Goal: Transaction & Acquisition: Purchase product/service

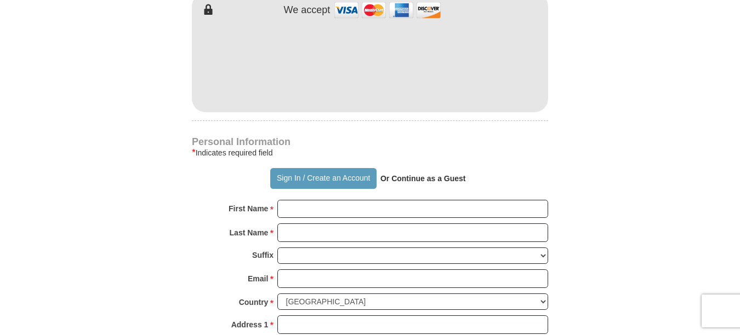
scroll to position [713, 0]
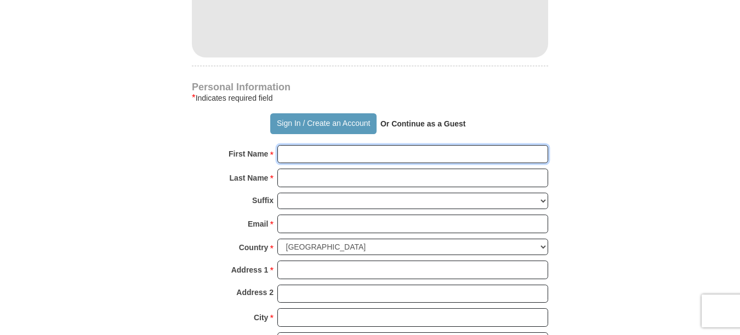
click at [320, 145] on input "First Name *" at bounding box center [412, 154] width 271 height 19
type input "[PERSON_NAME]"
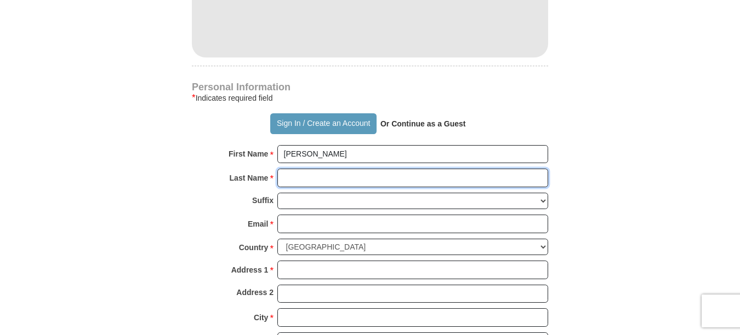
type input "[PERSON_NAME]"
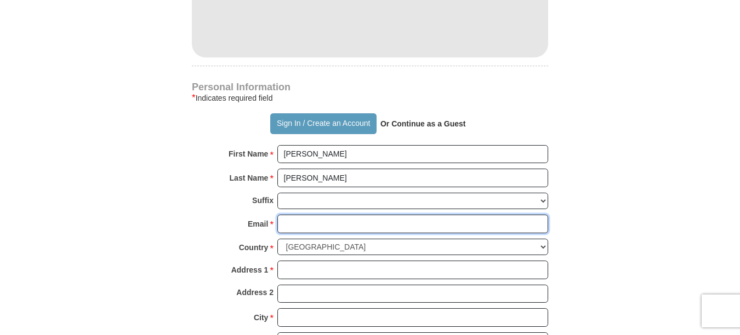
type input "[EMAIL_ADDRESS][DOMAIN_NAME]"
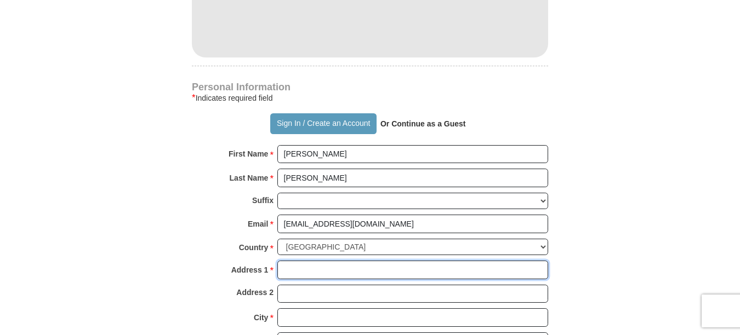
type input "[STREET_ADDRESS]"
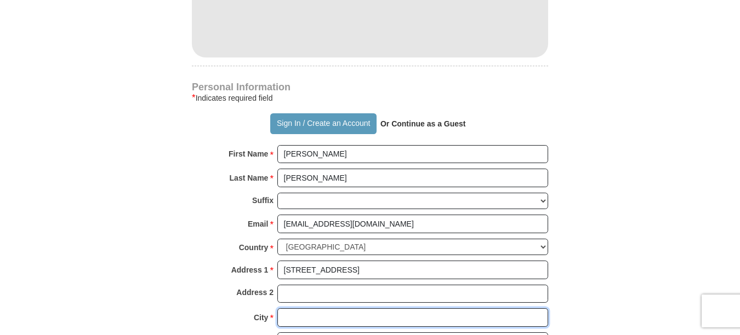
type input "Frisco"
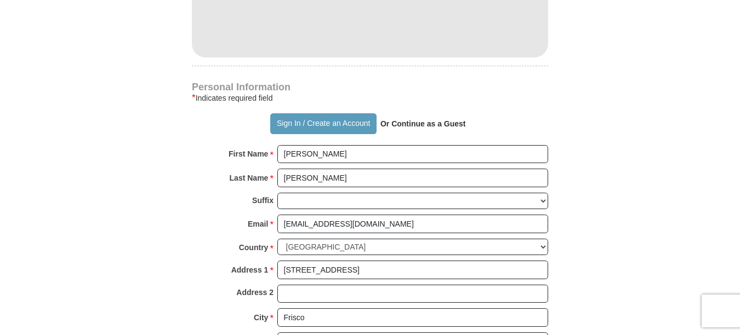
type input "75034"
type input "[PHONE_NUMBER]"
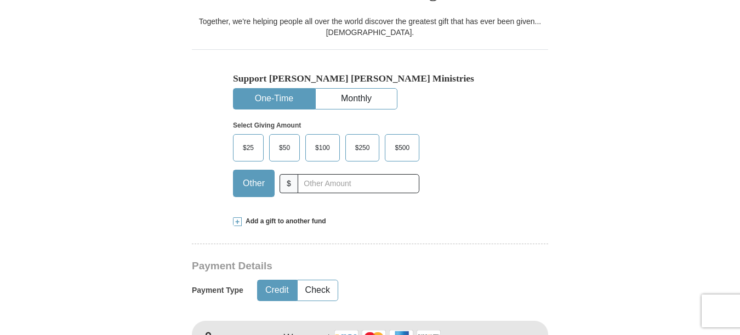
scroll to position [329, 0]
click at [285, 140] on span "$50" at bounding box center [285, 148] width 22 height 16
click at [0, 0] on input "$50" at bounding box center [0, 0] width 0 height 0
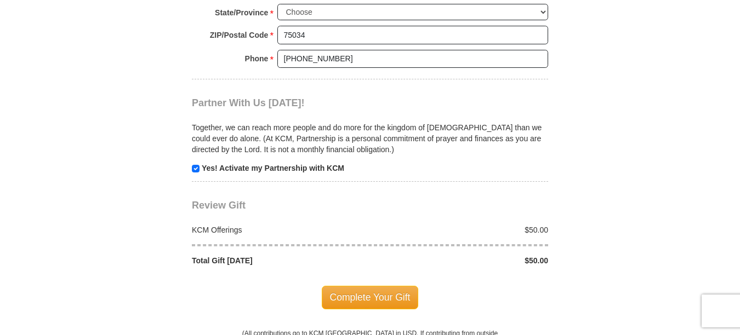
scroll to position [1096, 0]
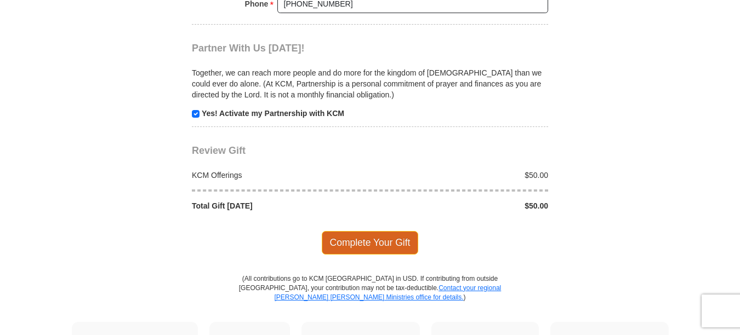
click at [378, 231] on span "Complete Your Gift" at bounding box center [370, 242] width 97 height 23
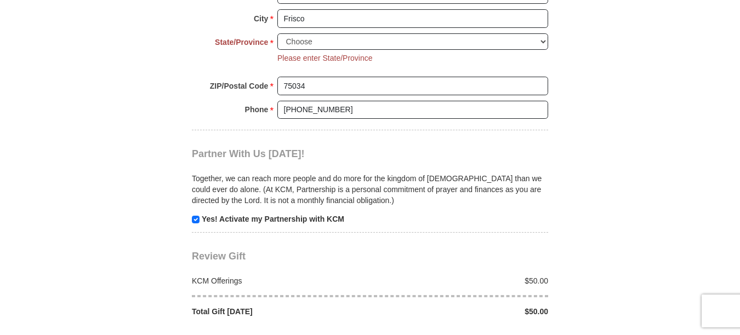
scroll to position [848, 0]
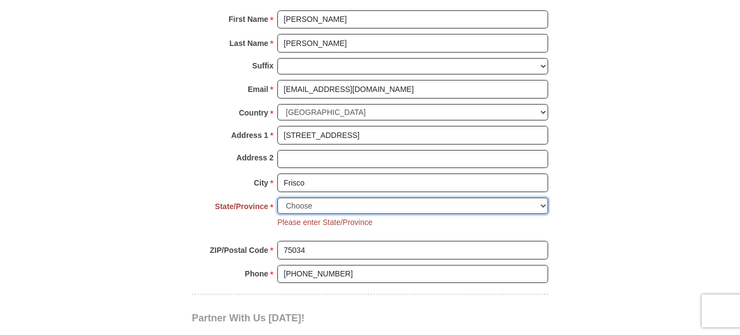
click at [325, 198] on select "Choose [US_STATE] [US_STATE] [US_STATE] [US_STATE] [US_STATE] Armed Forces Amer…" at bounding box center [412, 206] width 271 height 17
select select "[GEOGRAPHIC_DATA]"
click at [277, 198] on select "Choose [US_STATE] [US_STATE] [US_STATE] [US_STATE] [US_STATE] Armed Forces Amer…" at bounding box center [412, 206] width 271 height 17
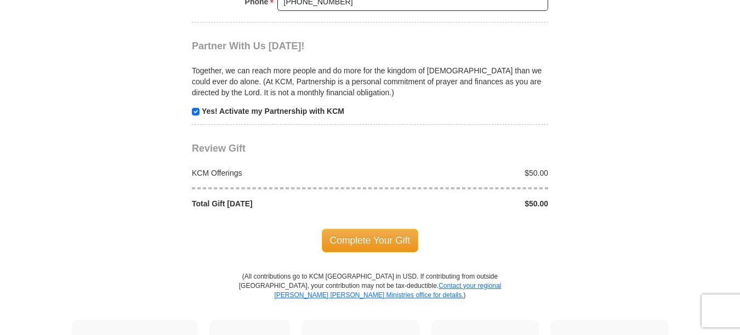
scroll to position [1122, 0]
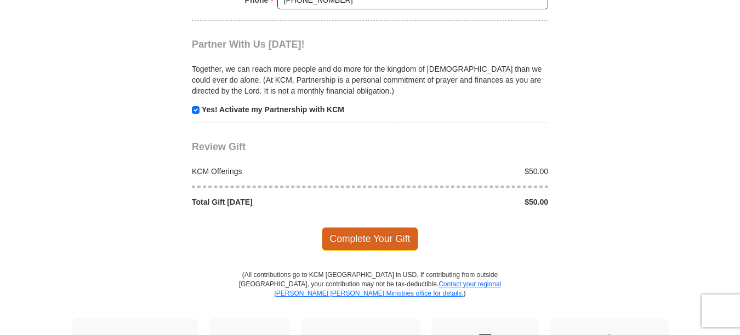
click at [376, 227] on span "Complete Your Gift" at bounding box center [370, 238] width 97 height 23
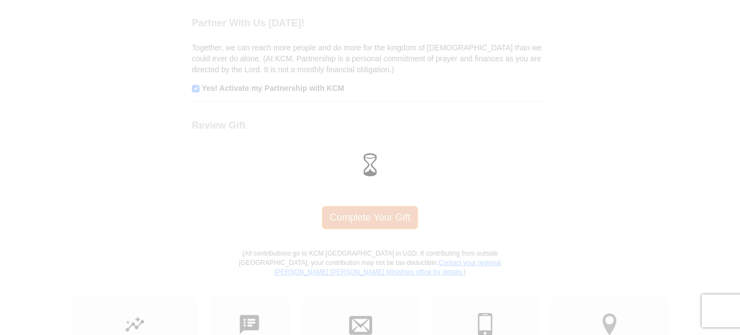
scroll to position [1100, 0]
